Goal: Transaction & Acquisition: Download file/media

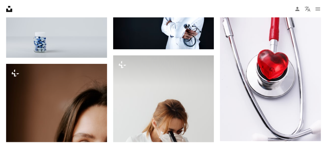
scroll to position [7839, 0]
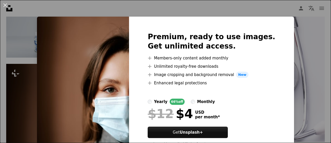
click at [211, 9] on div "An X shape Premium, ready to use images. Get unlimited access. A plus sign Memb…" at bounding box center [165, 71] width 331 height 143
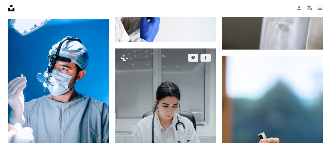
scroll to position [10478, 0]
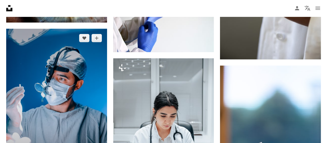
click at [53, 92] on img at bounding box center [56, 104] width 101 height 151
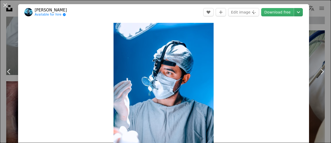
click at [269, 11] on link "Download free" at bounding box center [277, 12] width 33 height 8
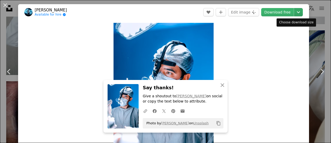
click at [295, 12] on icon "Chevron down" at bounding box center [298, 12] width 8 height 6
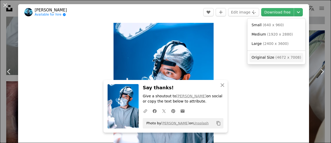
click at [265, 55] on span "Original Size" at bounding box center [263, 57] width 23 height 4
